Goal: Complete application form

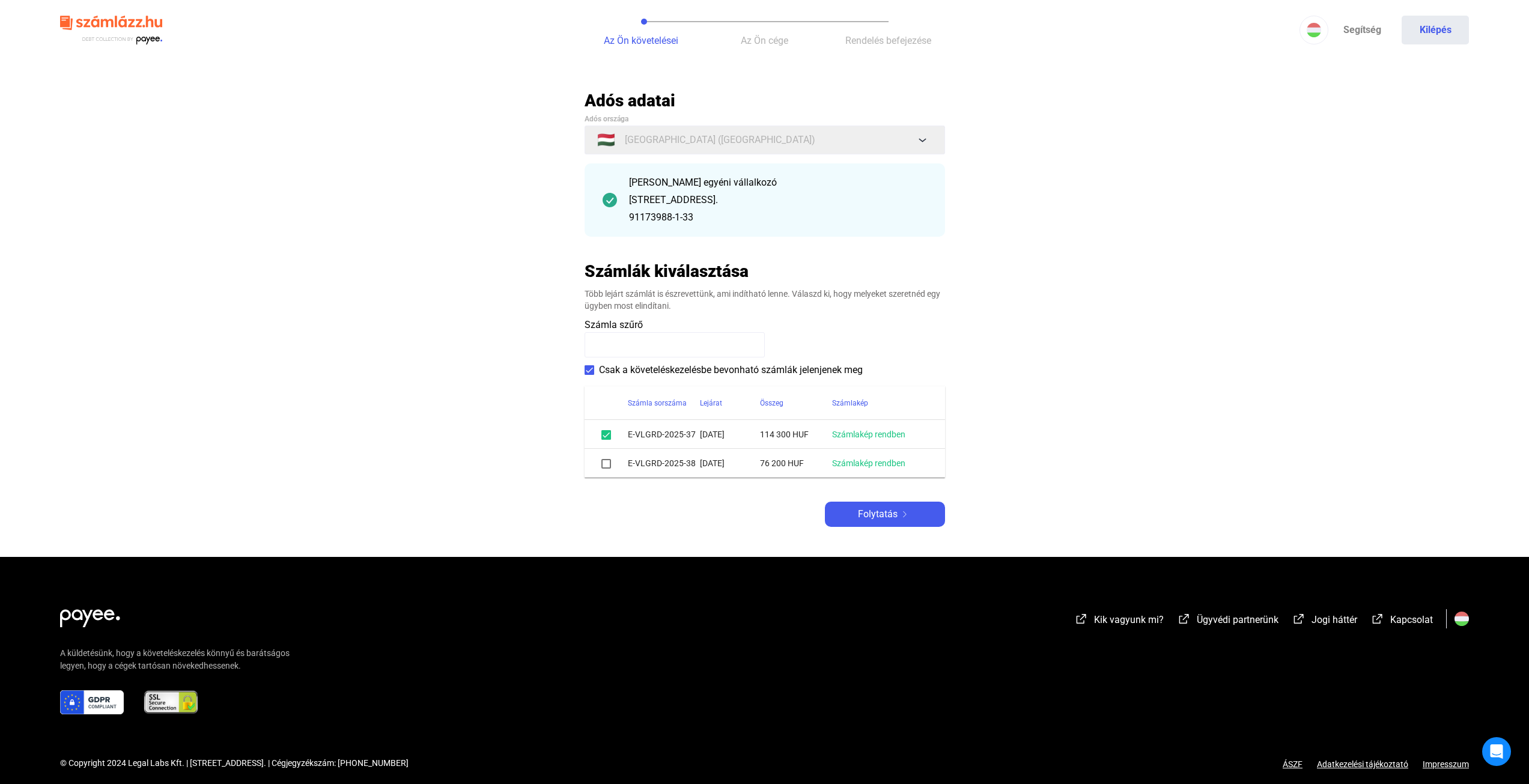
click at [610, 462] on span at bounding box center [606, 463] width 10 height 10
click at [900, 517] on img at bounding box center [905, 514] width 14 height 6
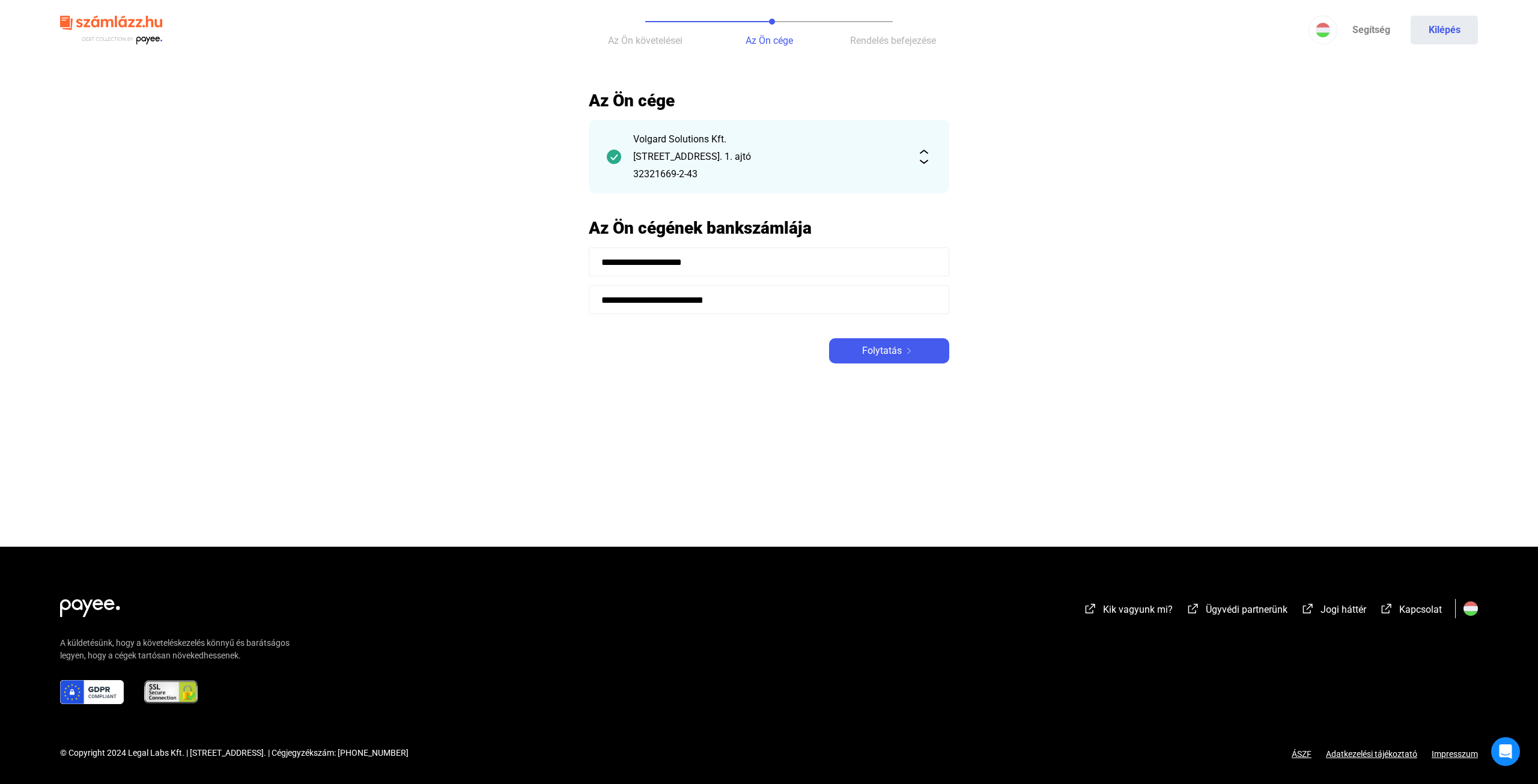
click at [901, 371] on main "**********" at bounding box center [769, 318] width 1538 height 456
click at [902, 354] on div "Folytatás" at bounding box center [889, 351] width 113 height 14
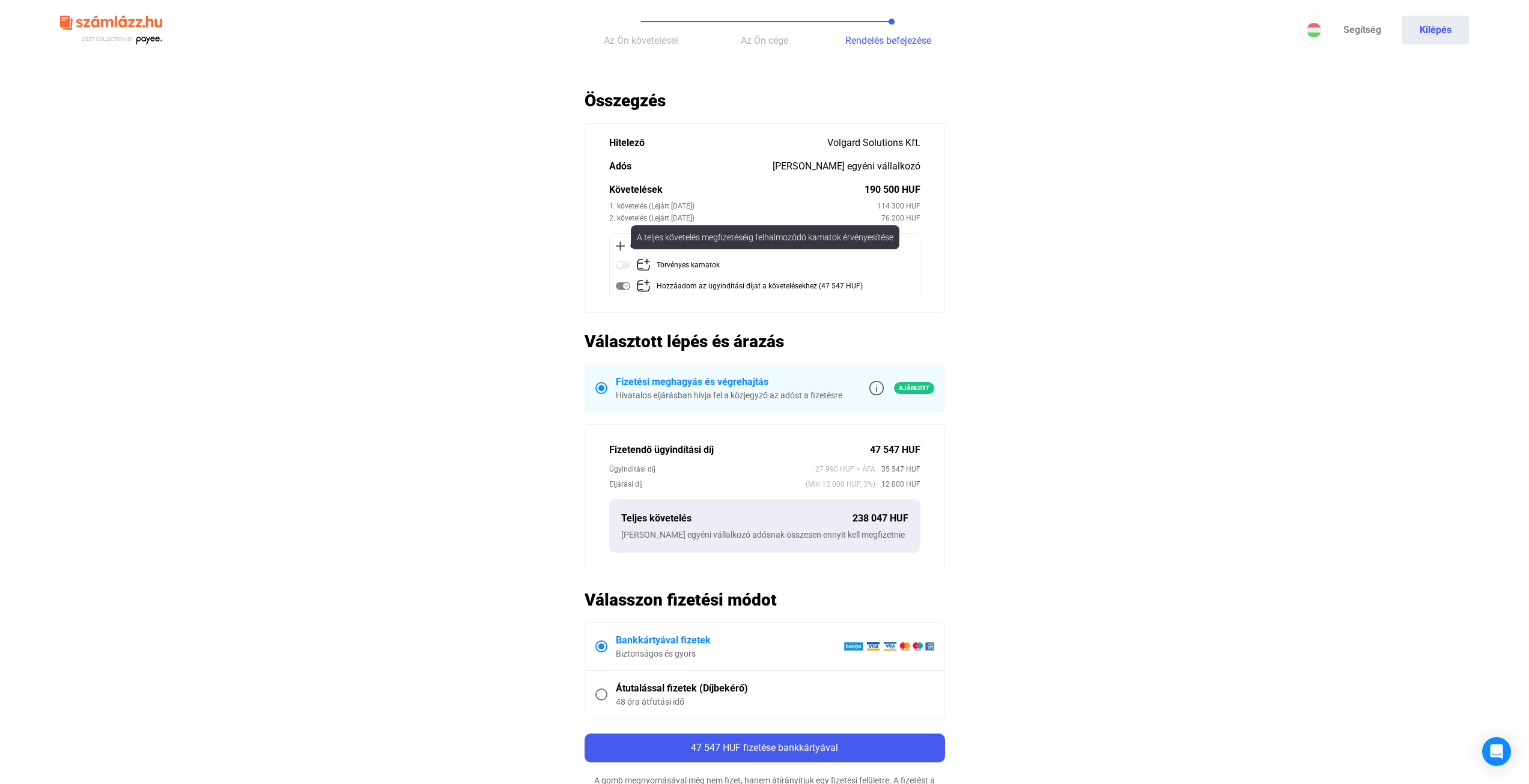
click at [626, 267] on img at bounding box center [623, 265] width 14 height 14
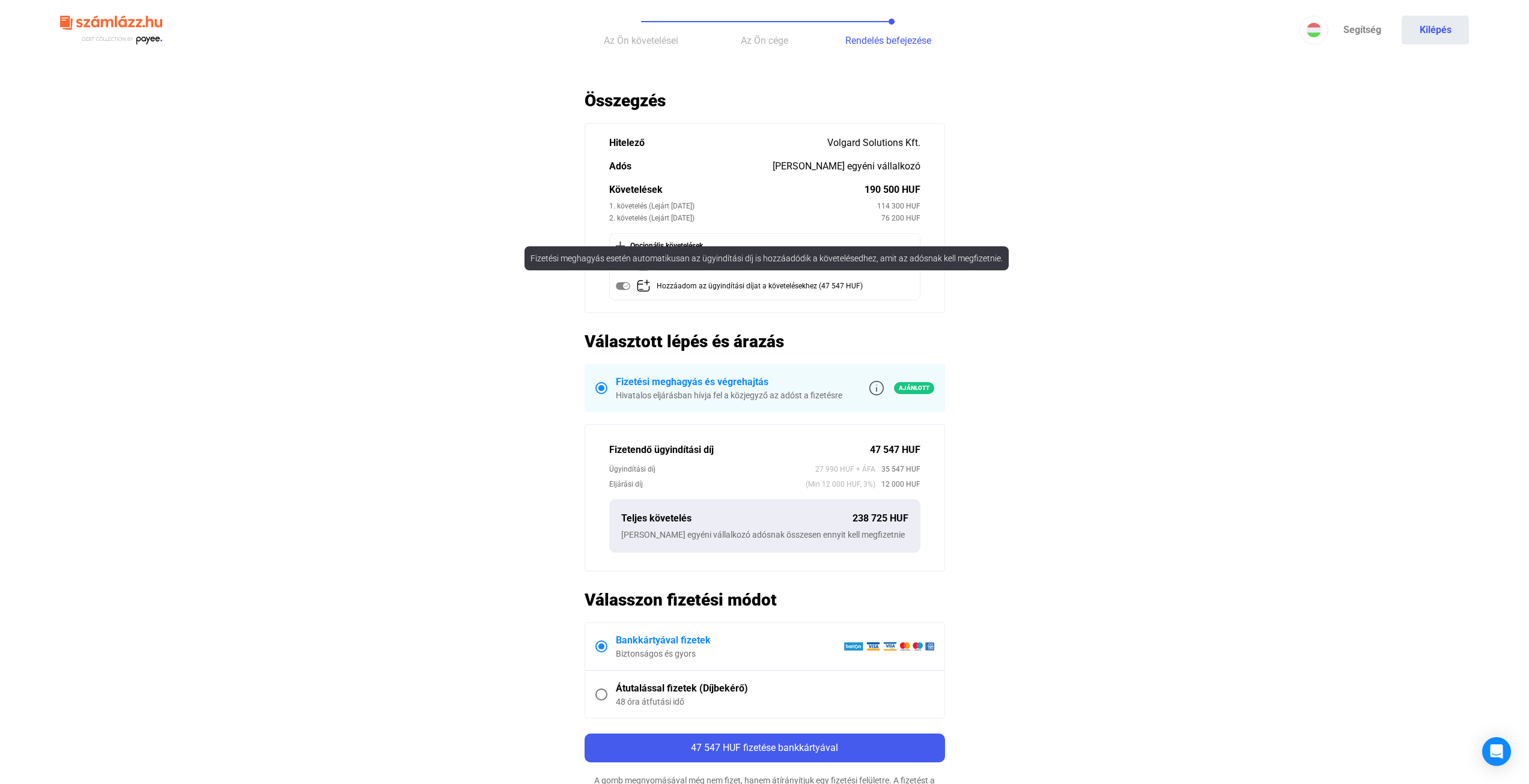
click at [662, 282] on div "Hozzáadom az ügyindítási díjat a követelésekhez (47 547 HUF)" at bounding box center [760, 286] width 206 height 15
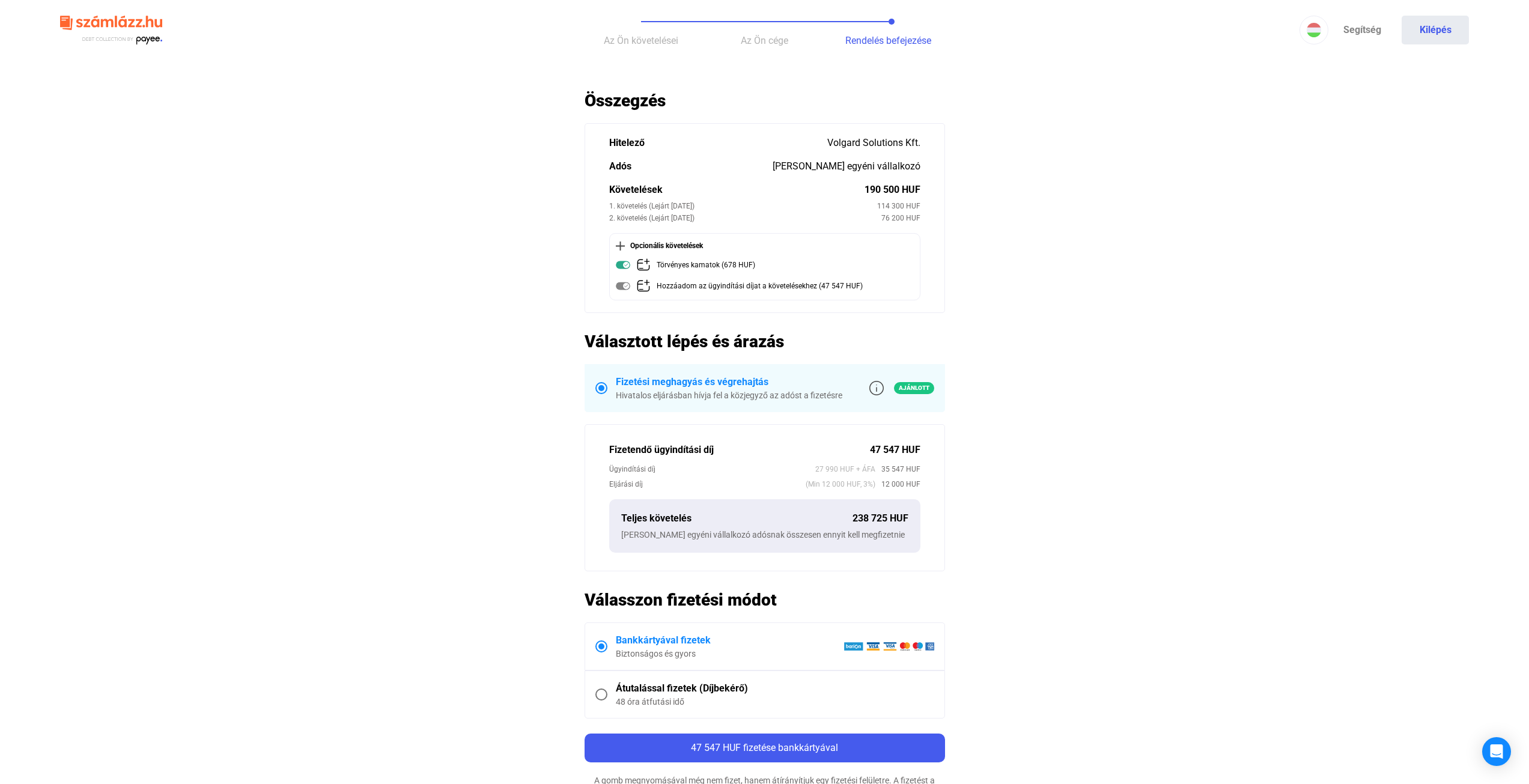
drag, startPoint x: 863, startPoint y: 192, endPoint x: 910, endPoint y: 180, distance: 48.5
click at [910, 180] on section "Hitelező Volgard Solutions Kft. [PERSON_NAME] egyéni vállalkozó Követelések 190…" at bounding box center [765, 218] width 361 height 190
click at [930, 177] on section "Hitelező Volgard Solutions Kft. [PERSON_NAME] egyéni vállalkozó Követelések 190…" at bounding box center [765, 218] width 361 height 190
drag, startPoint x: 839, startPoint y: 513, endPoint x: 949, endPoint y: 514, distance: 110.0
click at [915, 513] on div "Teljes követelés 238 725 HUF [PERSON_NAME] egyéni vállalkozó adósnak összesen e…" at bounding box center [764, 526] width 311 height 53
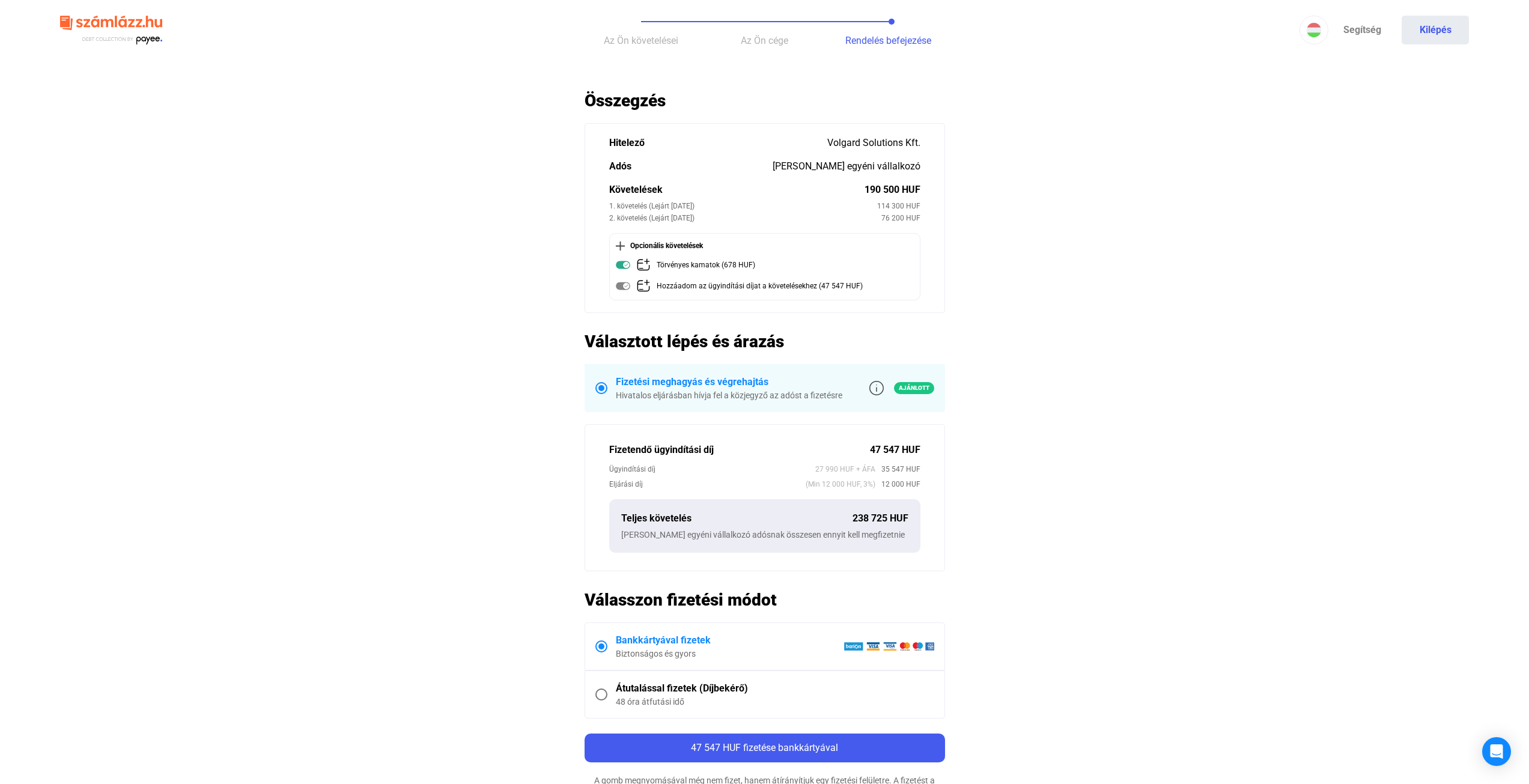
click at [1006, 502] on main "Automatikusan mentve Összegzés Hitelező Volgard Solutions Kft. [PERSON_NAME] eg…" at bounding box center [764, 465] width 1529 height 750
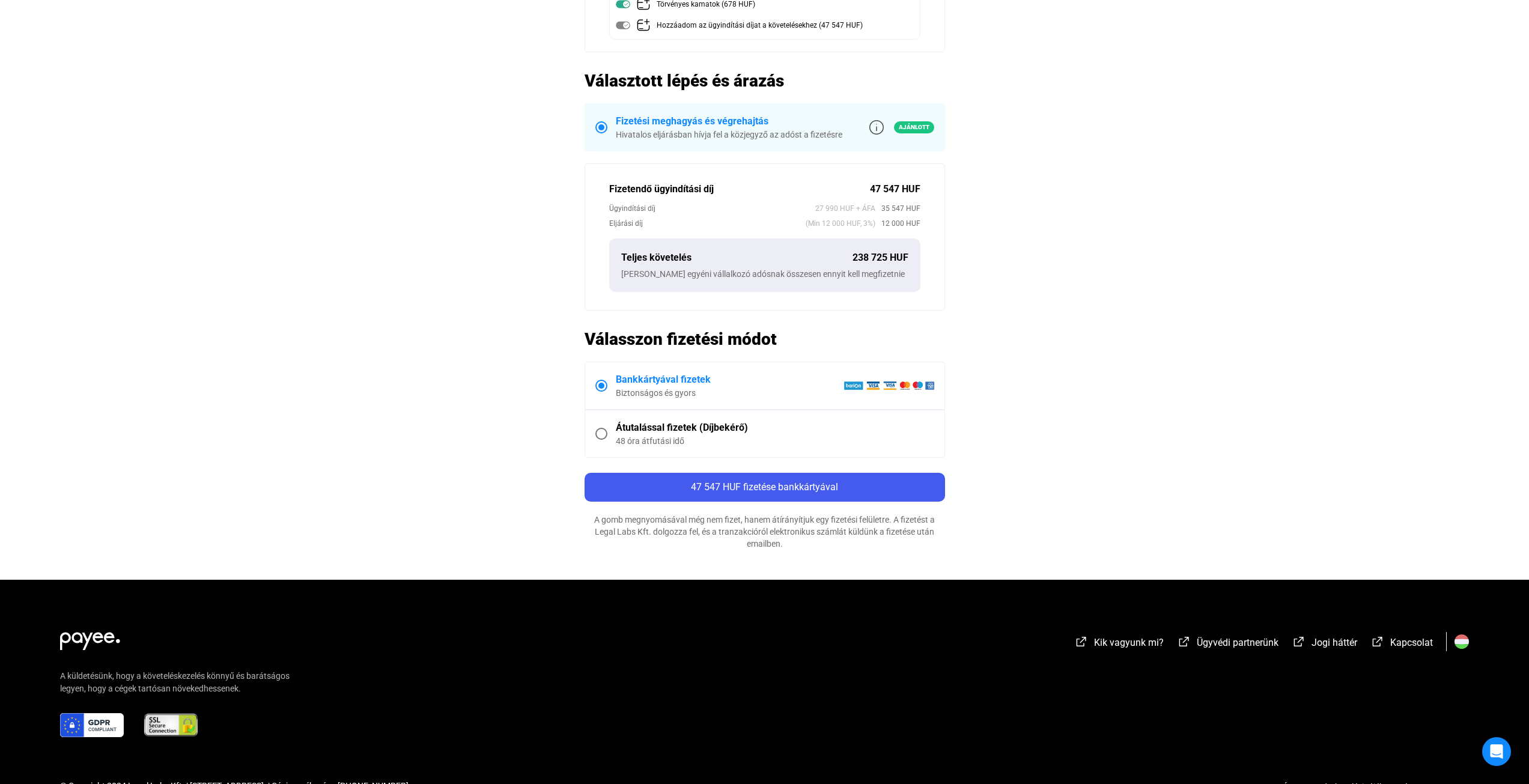
scroll to position [294, 0]
